Goal: Task Accomplishment & Management: Use online tool/utility

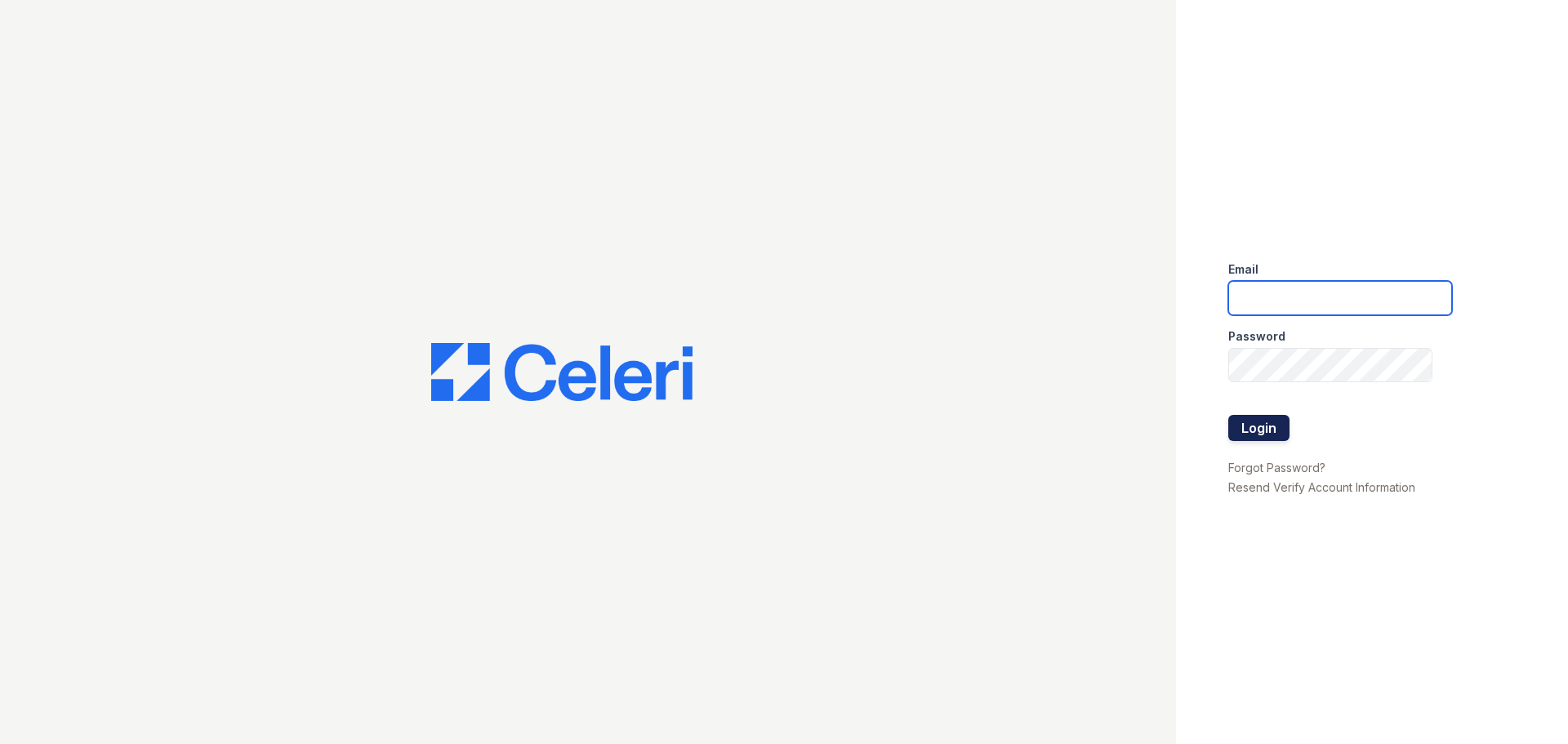
type input "[DOMAIN_NAME][EMAIL_ADDRESS][DOMAIN_NAME]"
click at [1232, 436] on button "Login" at bounding box center [1258, 429] width 61 height 27
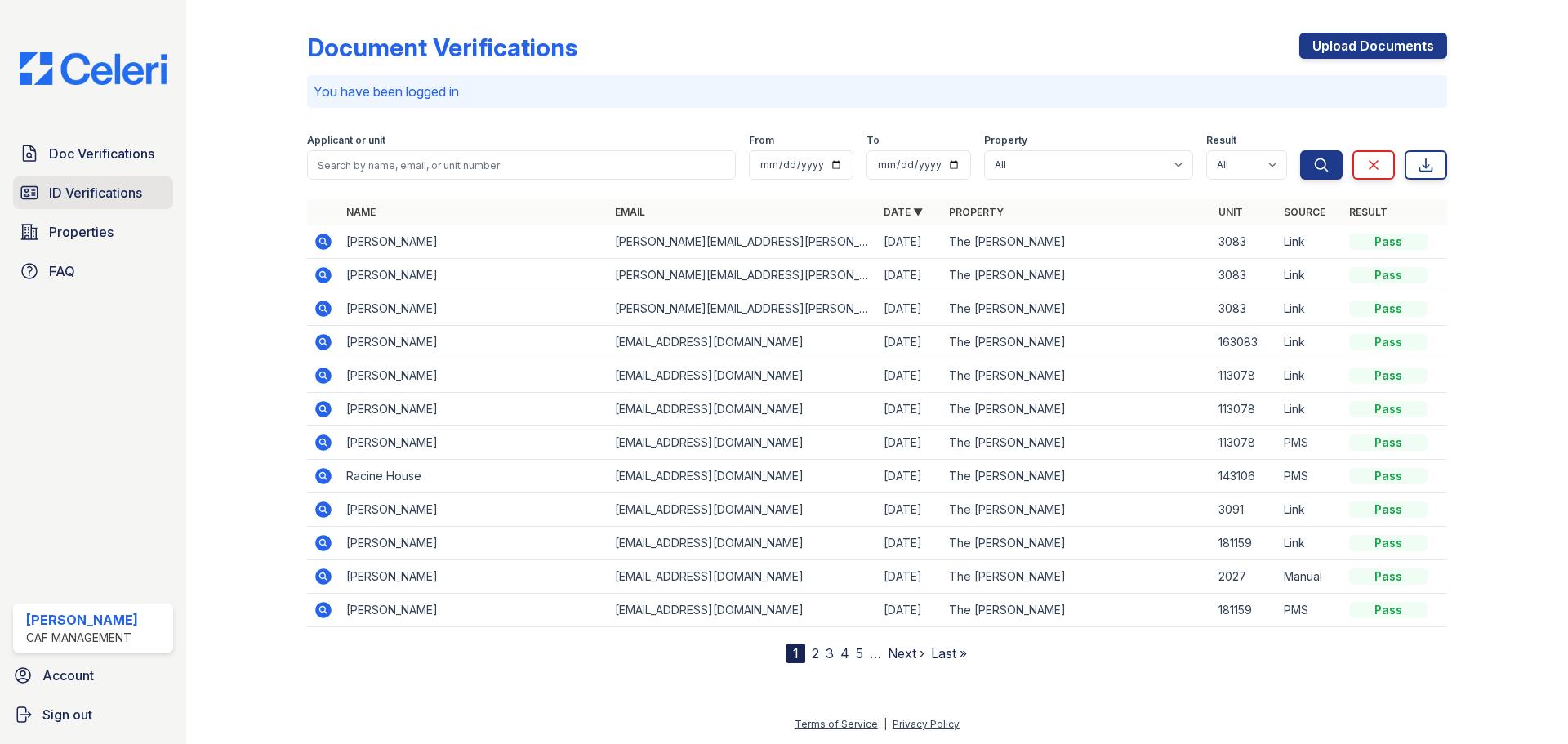
click at [126, 182] on link "ID Verifications" at bounding box center [93, 193] width 160 height 33
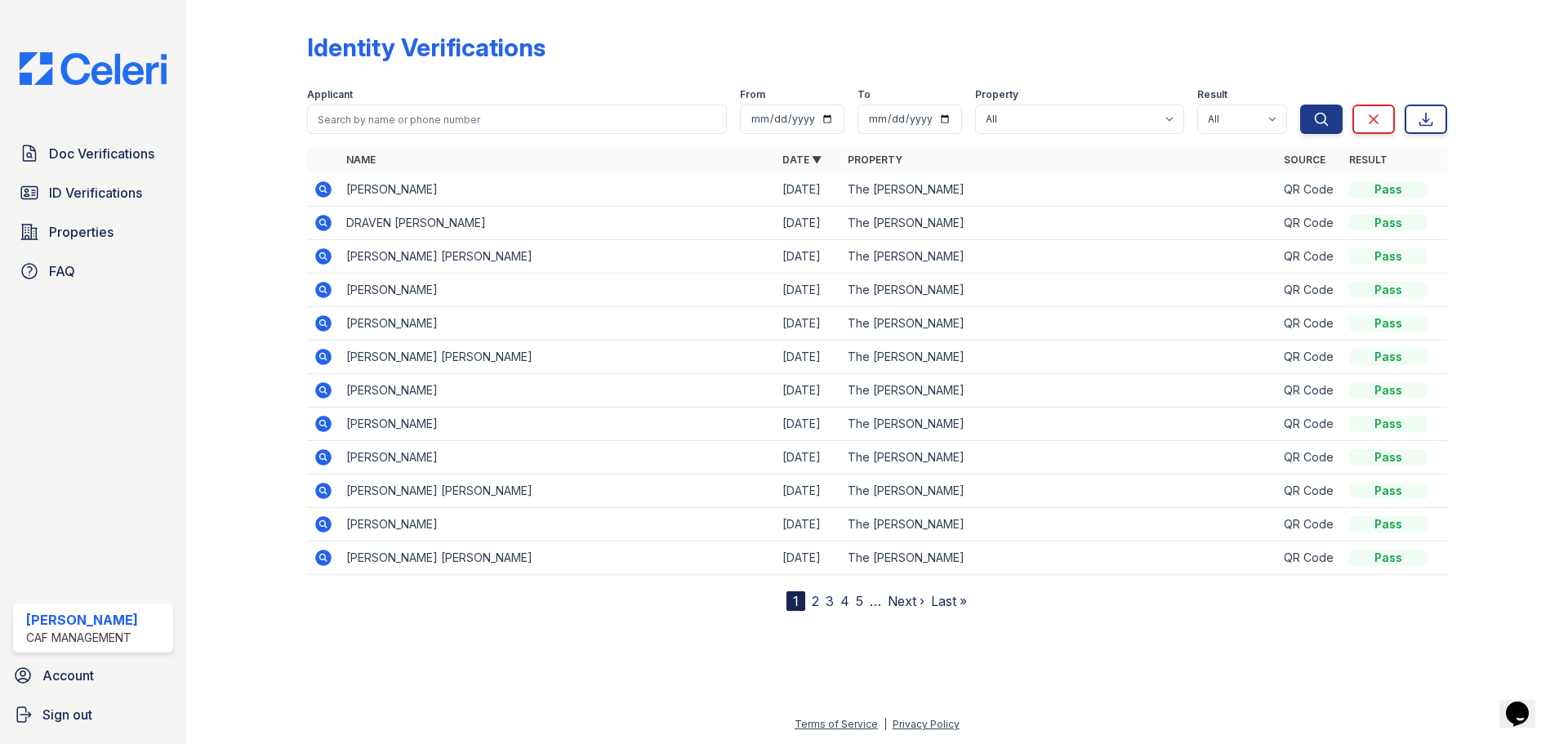
click at [948, 49] on div "Identity Verifications" at bounding box center [877, 54] width 1140 height 42
click at [1486, 254] on div at bounding box center [1494, 308] width 95 height 604
click at [112, 196] on span "ID Verifications" at bounding box center [95, 193] width 93 height 19
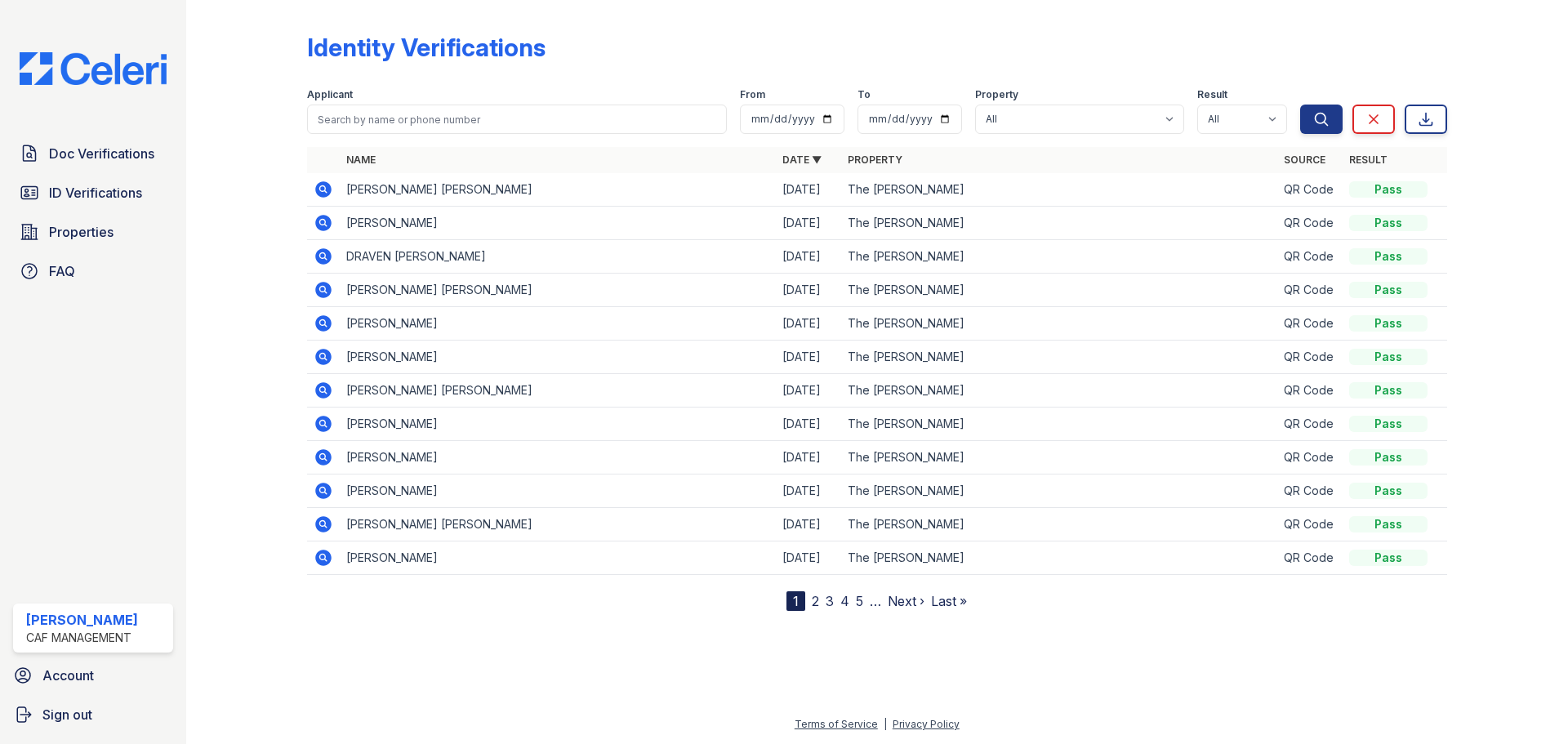
click at [398, 190] on td "DEISY XIOMARA MARTINEZ PINEDA" at bounding box center [557, 190] width 436 height 34
